Goal: Transaction & Acquisition: Purchase product/service

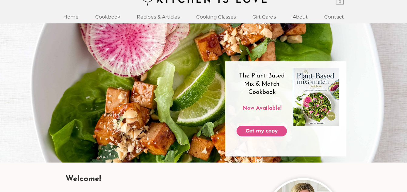
scroll to position [12, 0]
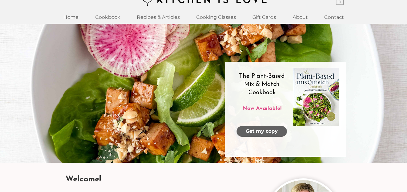
click at [263, 131] on span "Get my copy" at bounding box center [261, 131] width 32 height 7
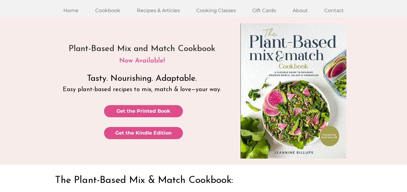
scroll to position [33, 0]
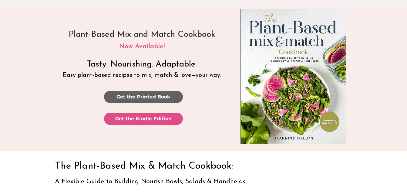
click at [157, 96] on span "Get the Printed Book" at bounding box center [143, 96] width 54 height 7
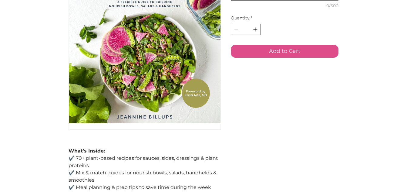
scroll to position [94, 0]
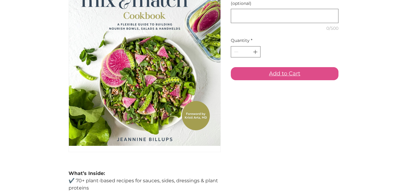
click at [289, 78] on span "Add to Cart" at bounding box center [284, 73] width 31 height 8
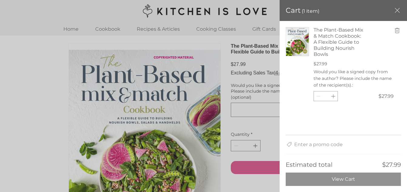
scroll to position [0, 0]
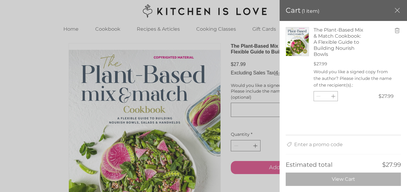
click at [351, 178] on span "View Cart" at bounding box center [343, 179] width 23 height 6
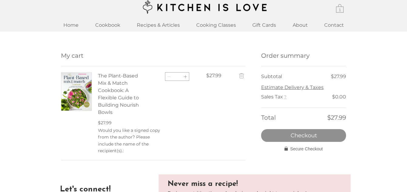
scroll to position [4, 0]
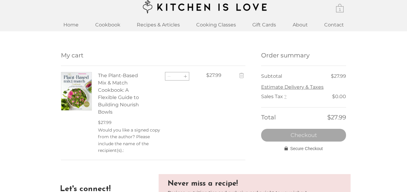
click at [312, 138] on span "Checkout" at bounding box center [303, 134] width 26 height 5
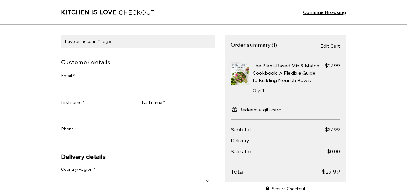
click at [107, 41] on span "Log in" at bounding box center [106, 41] width 12 height 6
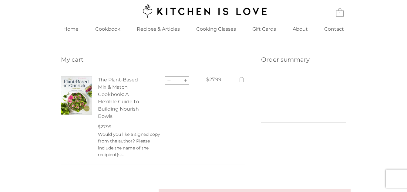
scroll to position [4, 0]
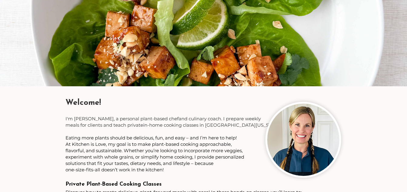
scroll to position [98, 0]
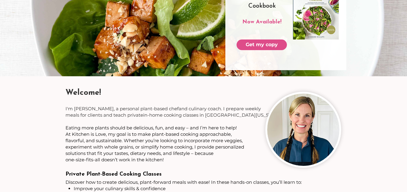
click at [297, 130] on img at bounding box center [303, 129] width 72 height 72
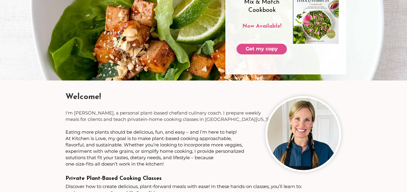
scroll to position [0, 0]
